Goal: Task Accomplishment & Management: Manage account settings

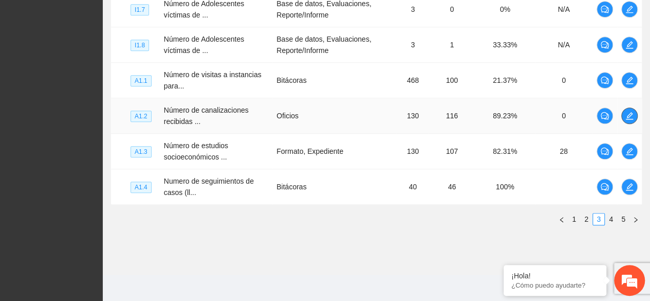
click at [629, 113] on icon "edit" at bounding box center [629, 115] width 8 height 8
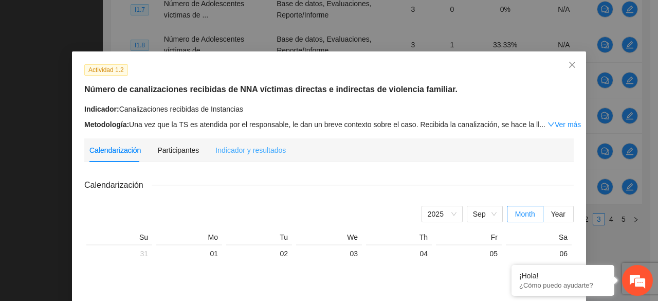
click at [264, 157] on div "Indicador y resultados" at bounding box center [250, 150] width 70 height 24
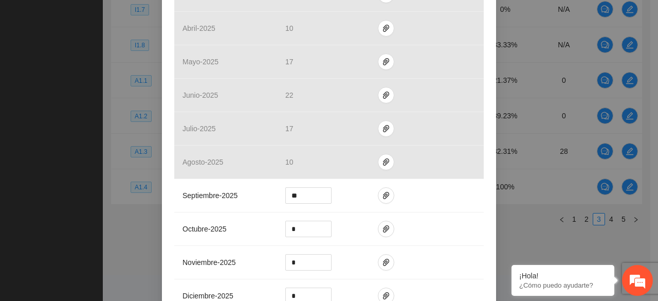
scroll to position [338, 0]
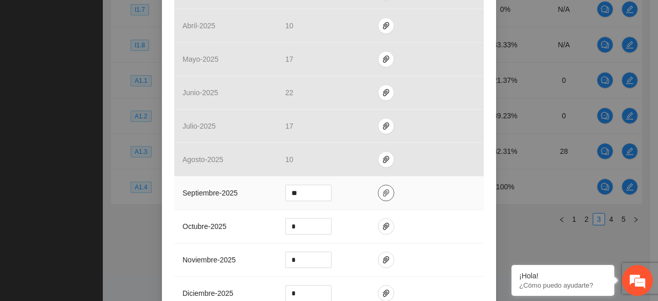
click at [384, 192] on span "paper-clip" at bounding box center [385, 193] width 15 height 8
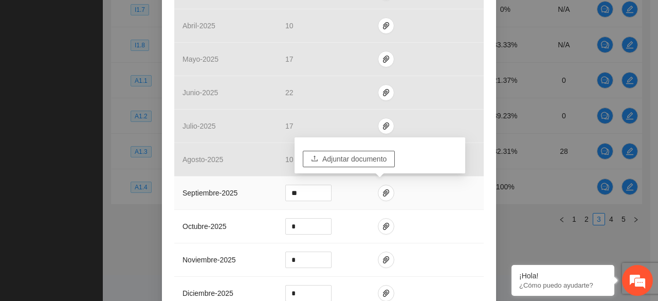
click at [350, 158] on span "Adjuntar documento" at bounding box center [354, 158] width 64 height 11
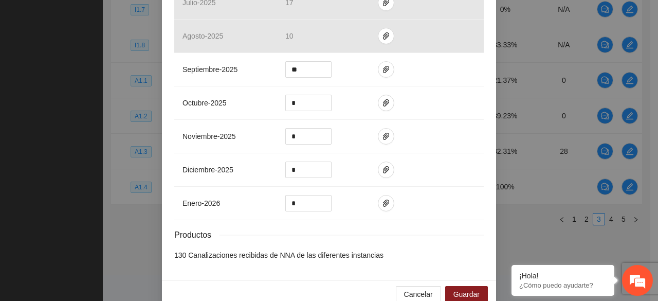
scroll to position [478, 0]
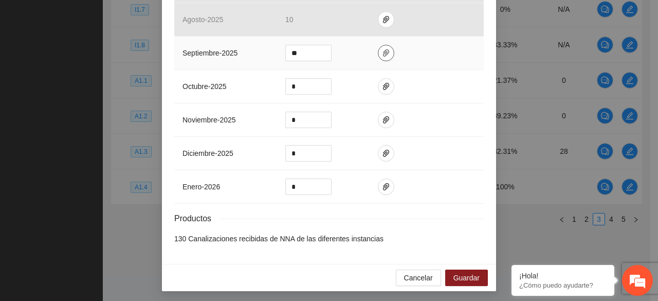
click at [379, 57] on button "button" at bounding box center [386, 53] width 16 height 16
click at [465, 277] on span "Guardar" at bounding box center [466, 277] width 26 height 11
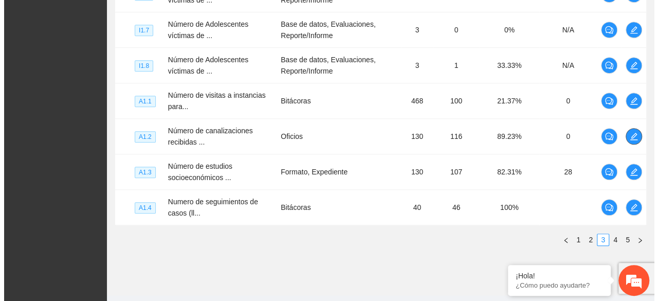
scroll to position [431, 0]
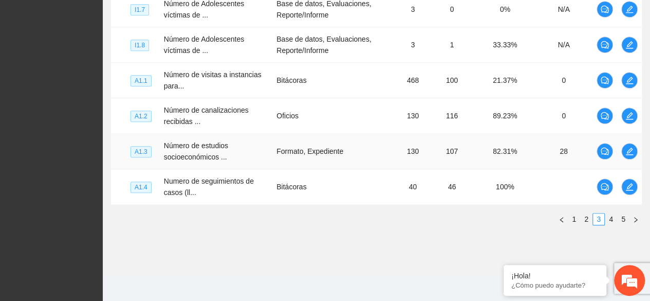
click at [365, 148] on td "Formato, Expediente" at bounding box center [334, 151] width 124 height 35
click at [628, 76] on icon "edit" at bounding box center [629, 80] width 8 height 8
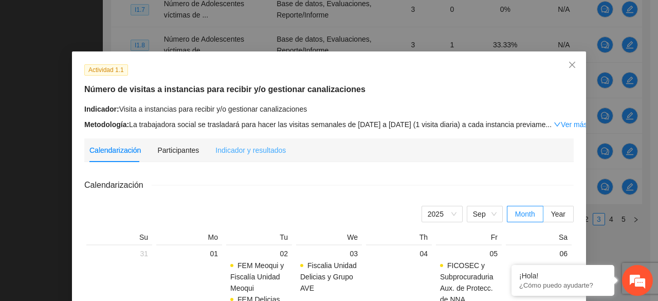
click at [265, 161] on div "Indicador y resultados" at bounding box center [250, 150] width 70 height 24
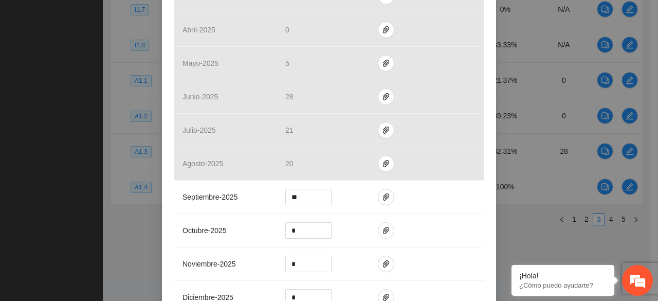
scroll to position [349, 0]
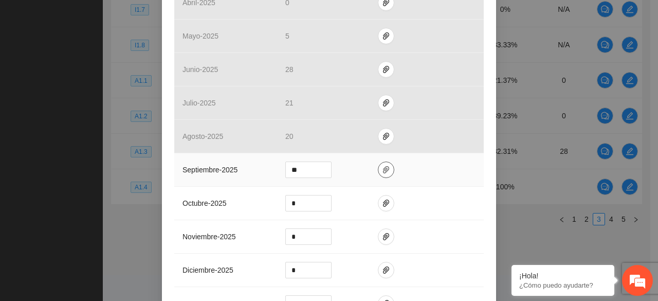
click at [382, 165] on icon "paper-clip" at bounding box center [386, 169] width 8 height 8
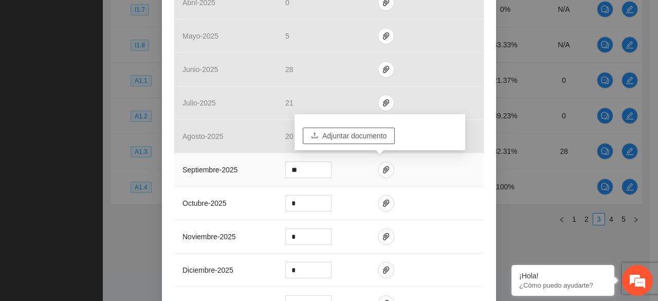
click at [358, 137] on span "Adjuntar documento" at bounding box center [354, 135] width 64 height 11
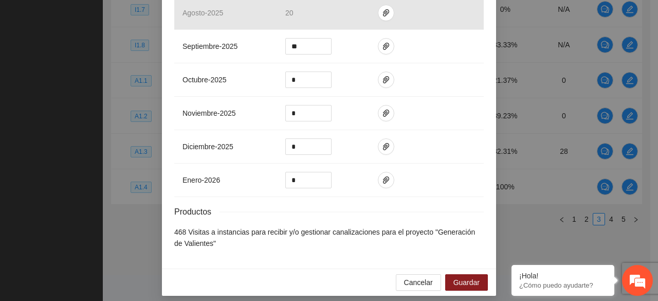
scroll to position [477, 0]
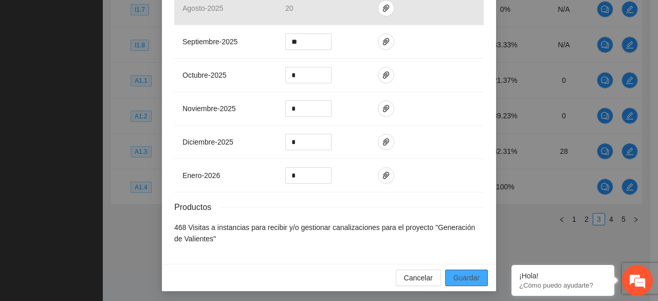
click at [472, 276] on span "Guardar" at bounding box center [466, 277] width 26 height 11
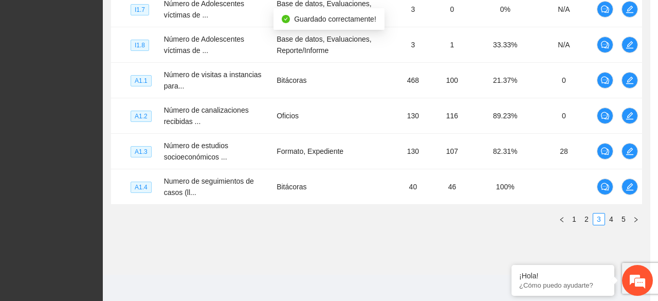
scroll to position [425, 0]
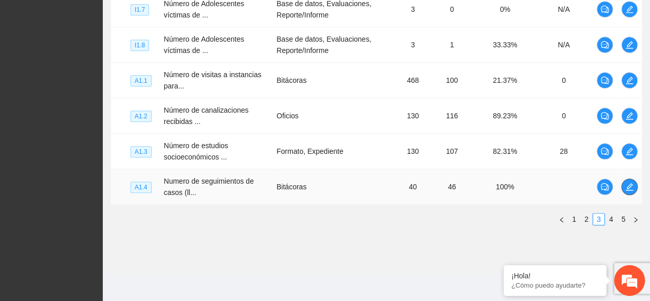
click at [631, 189] on button "button" at bounding box center [629, 186] width 16 height 16
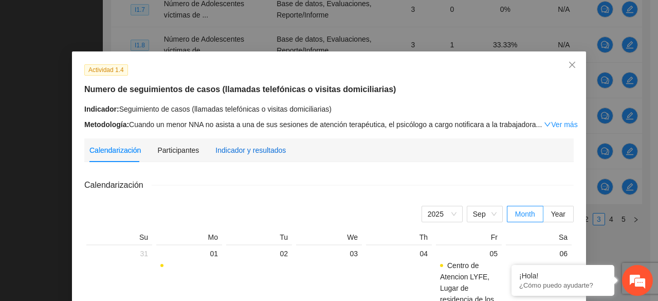
click at [269, 148] on div "Indicador y resultados" at bounding box center [250, 149] width 70 height 11
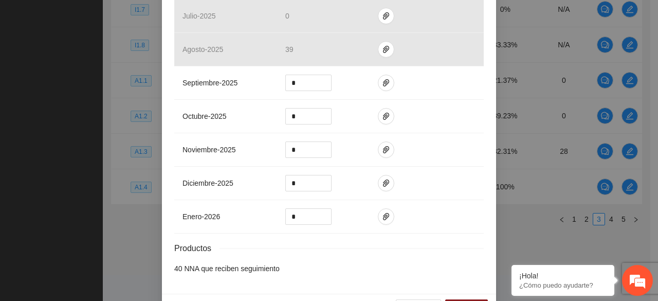
scroll to position [465, 0]
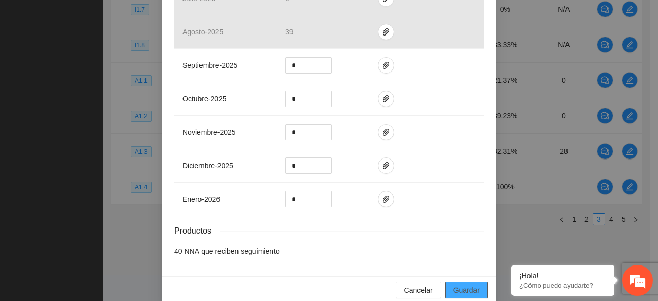
click at [469, 284] on span "Guardar" at bounding box center [466, 289] width 26 height 11
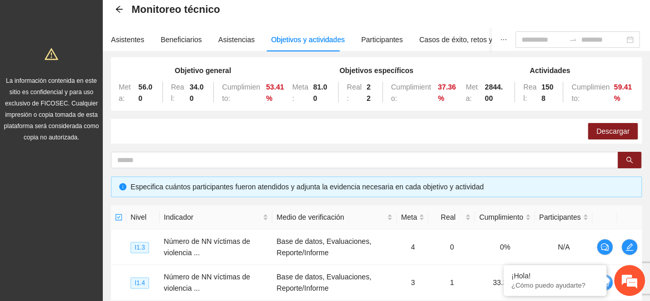
scroll to position [0, 0]
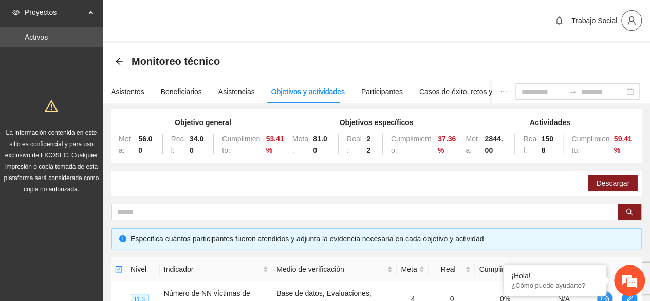
click at [634, 27] on button "button" at bounding box center [631, 20] width 21 height 21
click at [593, 55] on span "Cerrar sesión" at bounding box center [604, 59] width 65 height 11
